Goal: Task Accomplishment & Management: Manage account settings

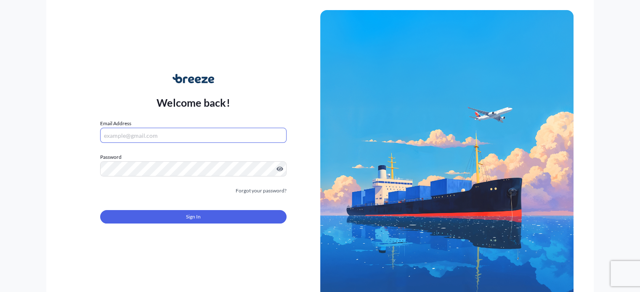
click at [151, 137] on input "Email Address" at bounding box center [193, 135] width 186 height 15
type input "[PERSON_NAME][EMAIL_ADDRESS][PERSON_NAME][DOMAIN_NAME]"
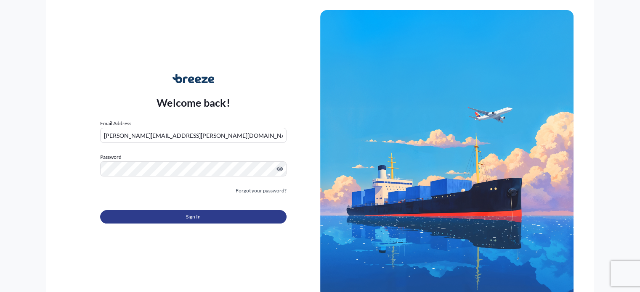
click at [199, 220] on span "Sign In" at bounding box center [193, 217] width 15 height 8
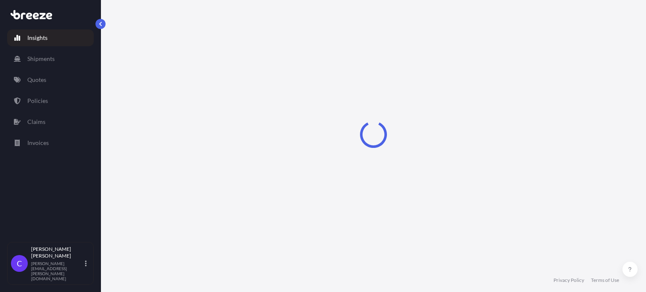
select select "2025"
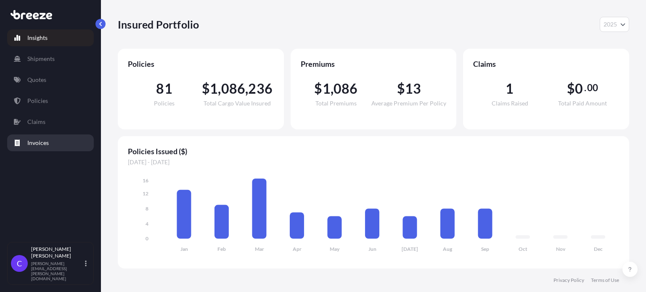
click at [41, 144] on p "Invoices" at bounding box center [37, 143] width 21 height 8
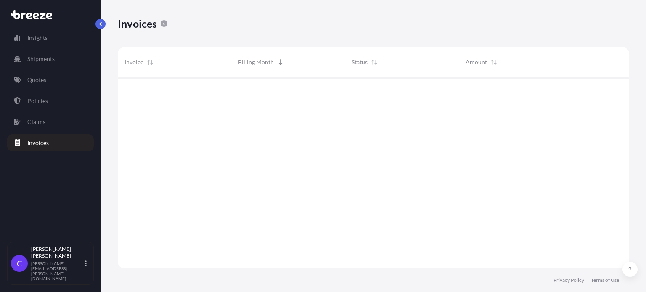
scroll to position [193, 505]
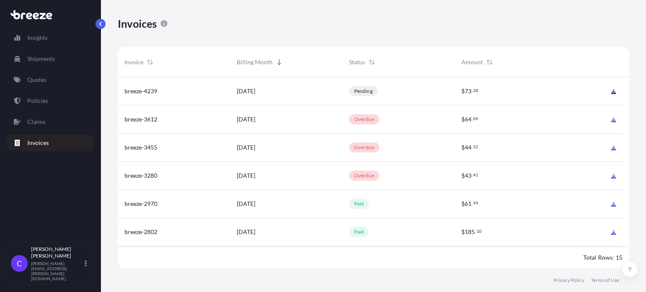
click at [611, 92] on icon at bounding box center [613, 91] width 5 height 5
